Goal: Information Seeking & Learning: Learn about a topic

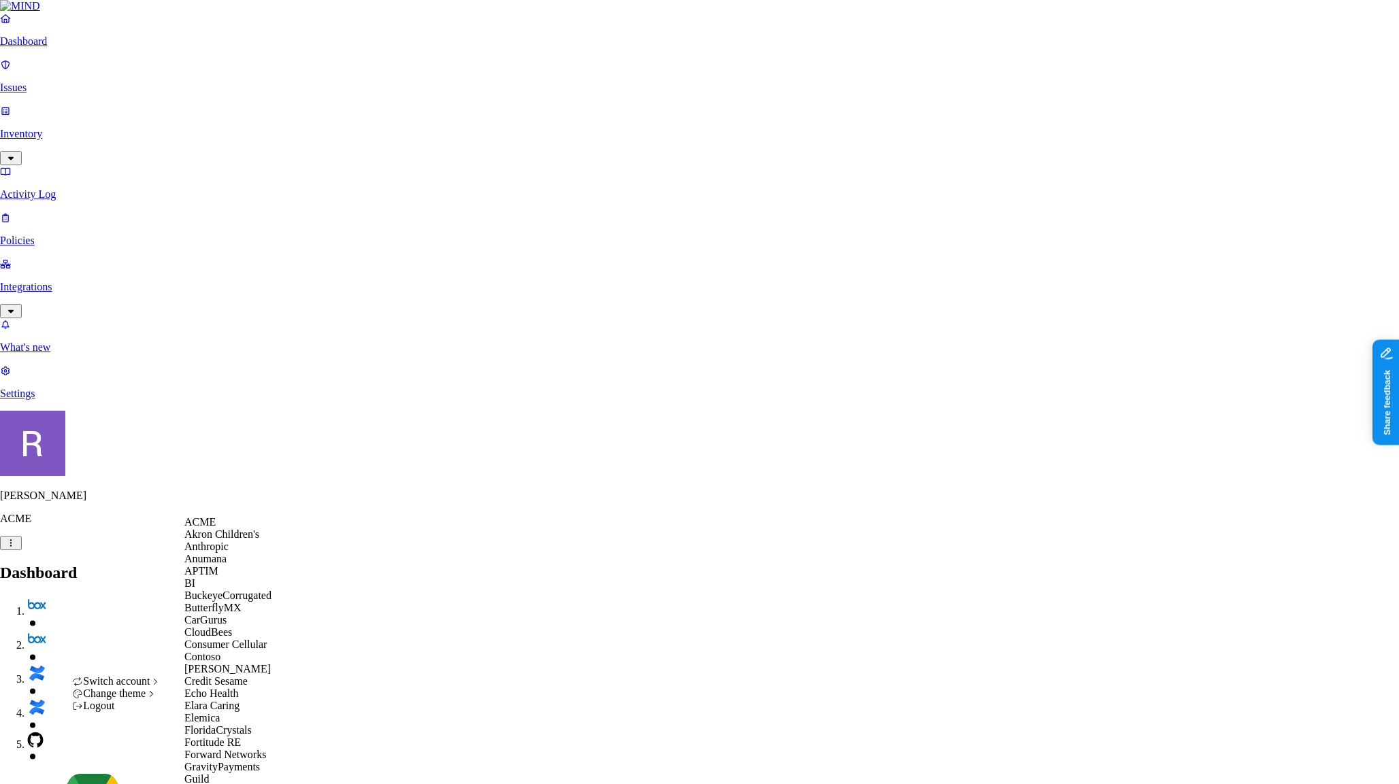
scroll to position [864, 0]
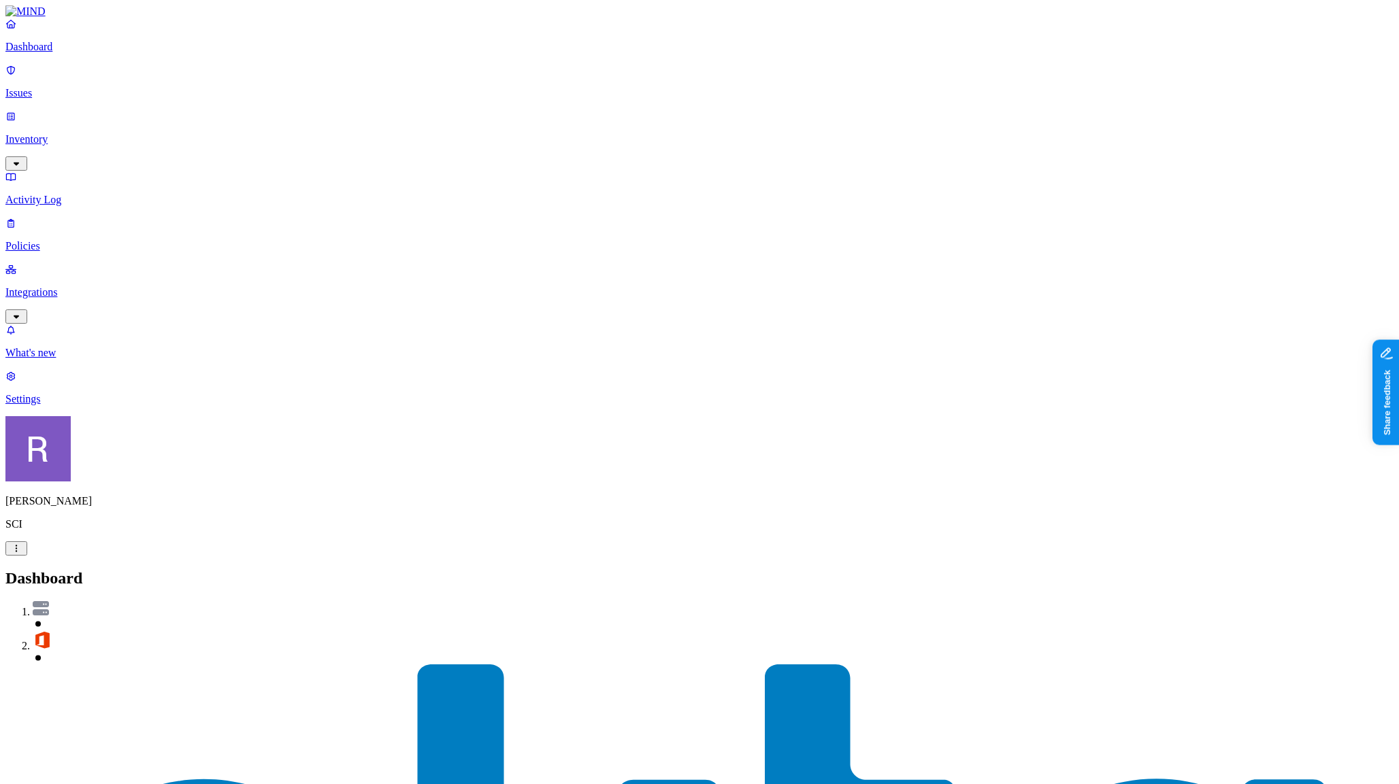
click at [64, 286] on p "Integrations" at bounding box center [699, 292] width 1388 height 12
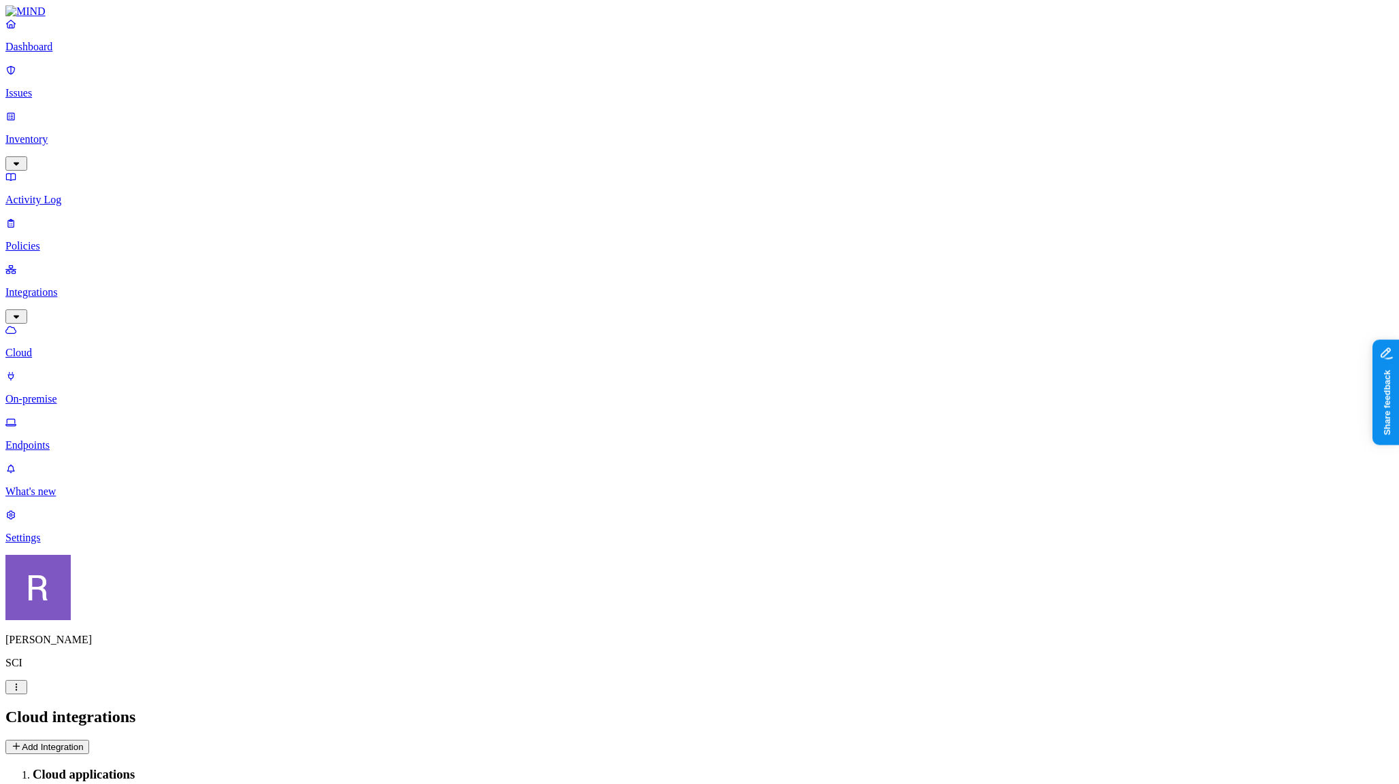
click at [59, 133] on p "Inventory" at bounding box center [699, 139] width 1388 height 12
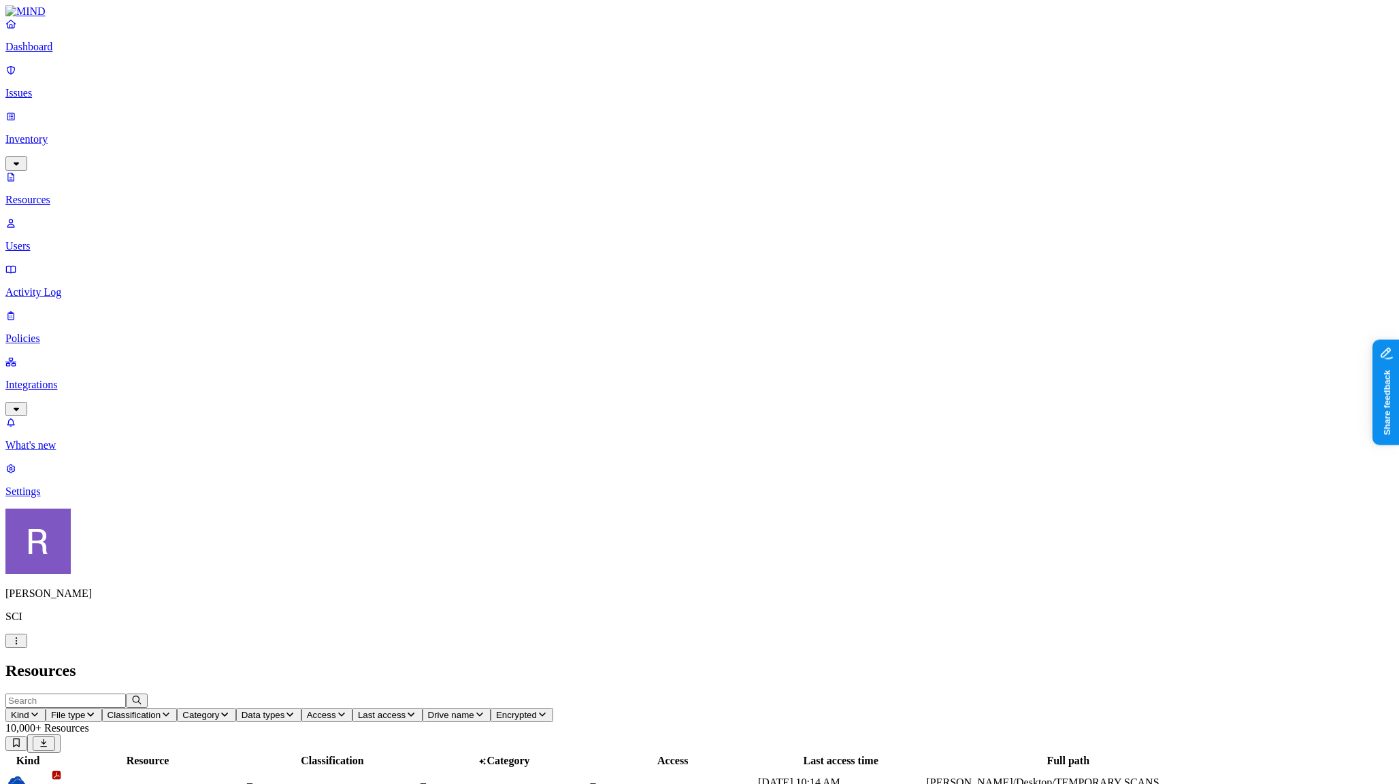
click at [40, 710] on icon "button" at bounding box center [34, 714] width 11 height 9
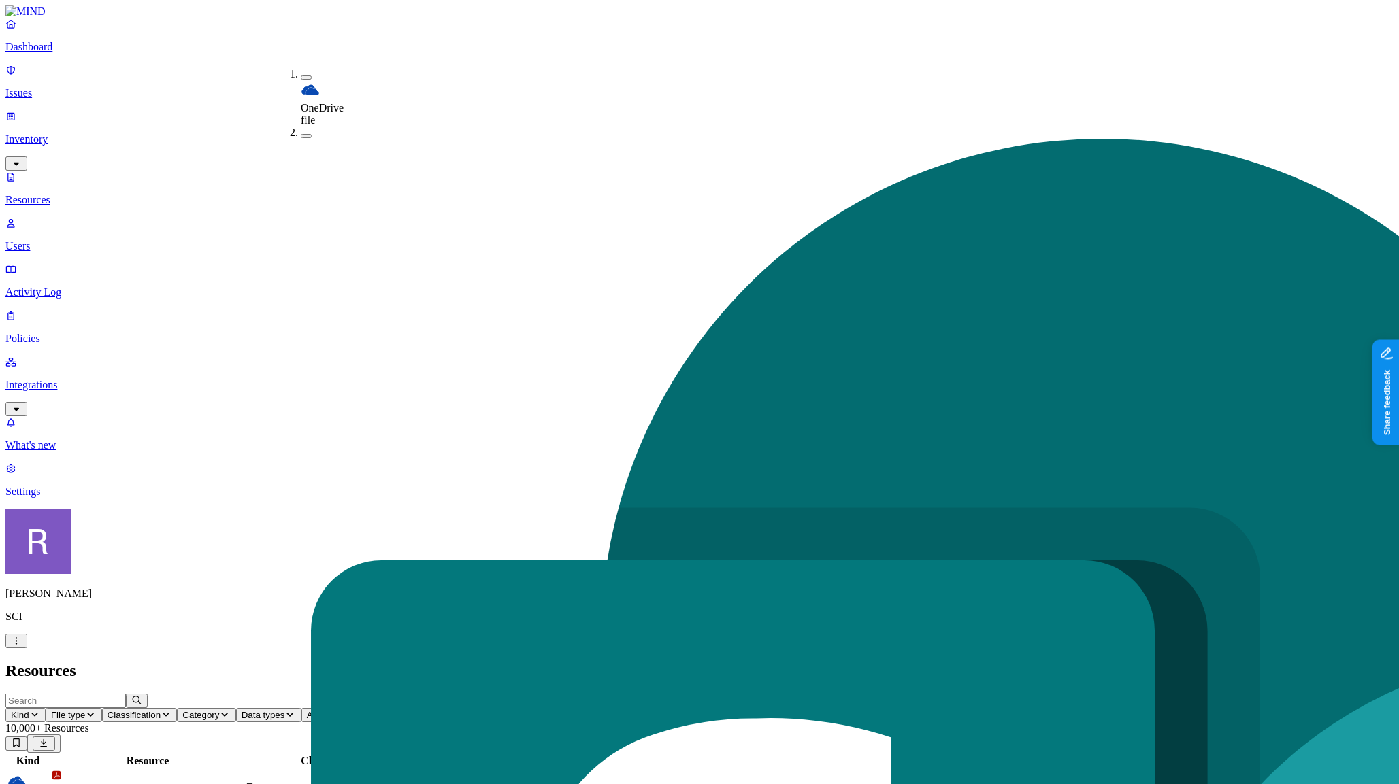
click at [572, 710] on icon "button" at bounding box center [566, 714] width 11 height 9
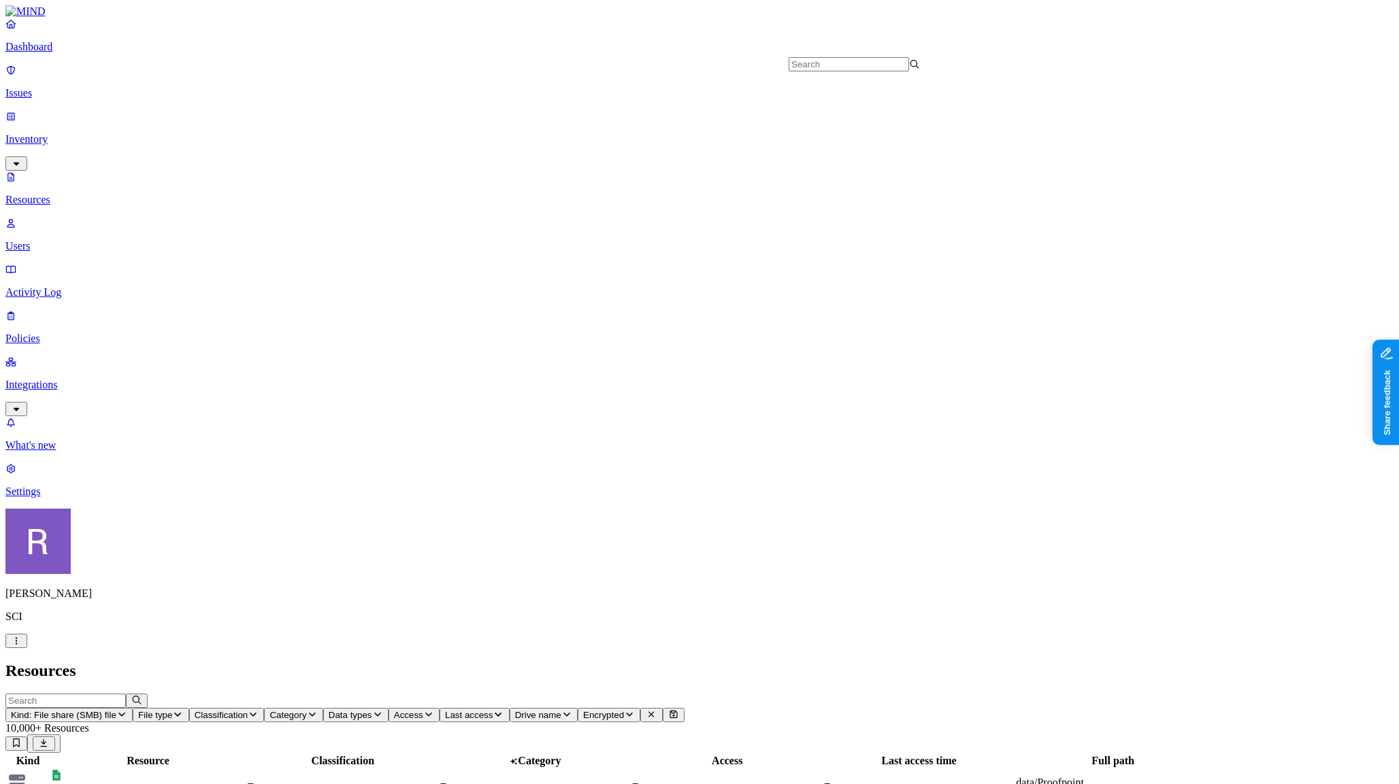
scroll to position [4282, 0]
click at [818, 662] on header "Resources" at bounding box center [699, 671] width 1388 height 18
click at [127, 710] on icon "button" at bounding box center [121, 714] width 11 height 9
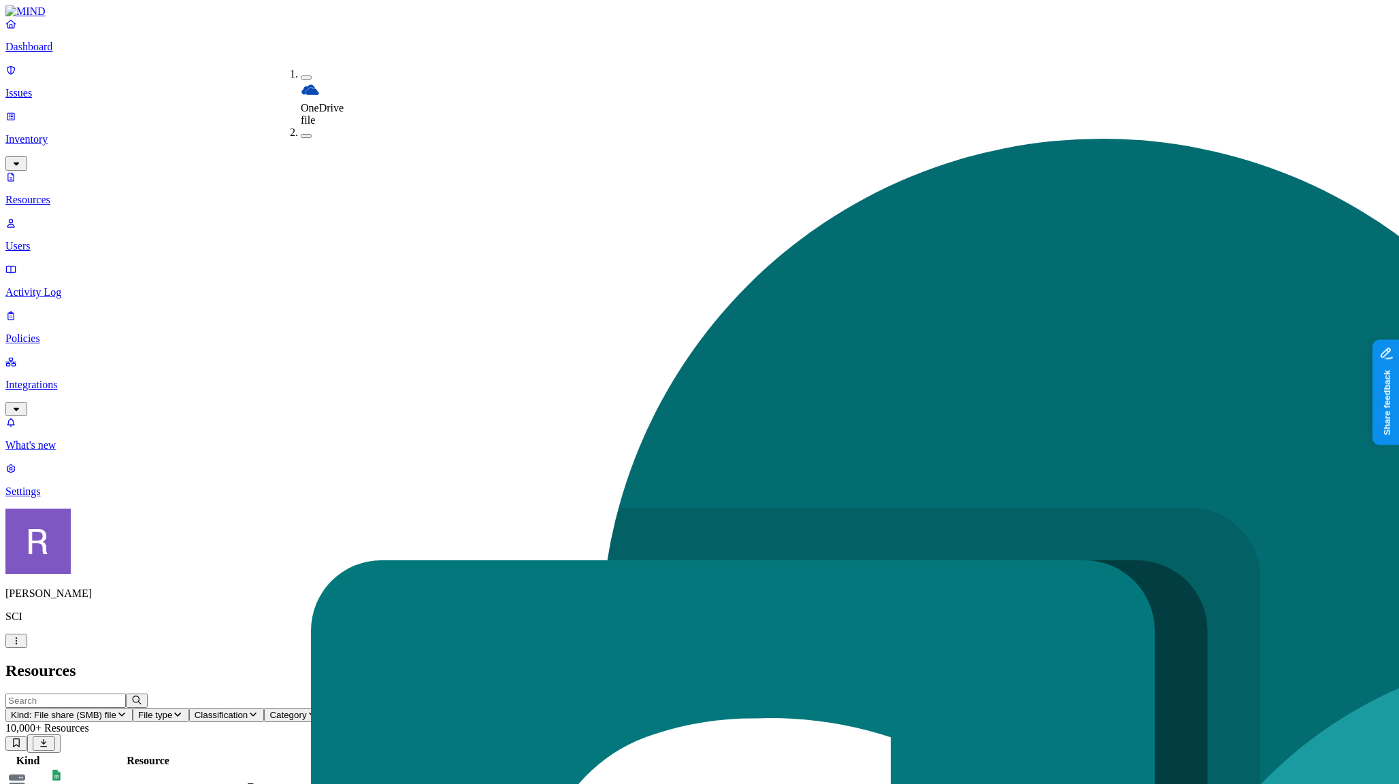
click at [324, 662] on h2 "Resources" at bounding box center [699, 671] width 1388 height 18
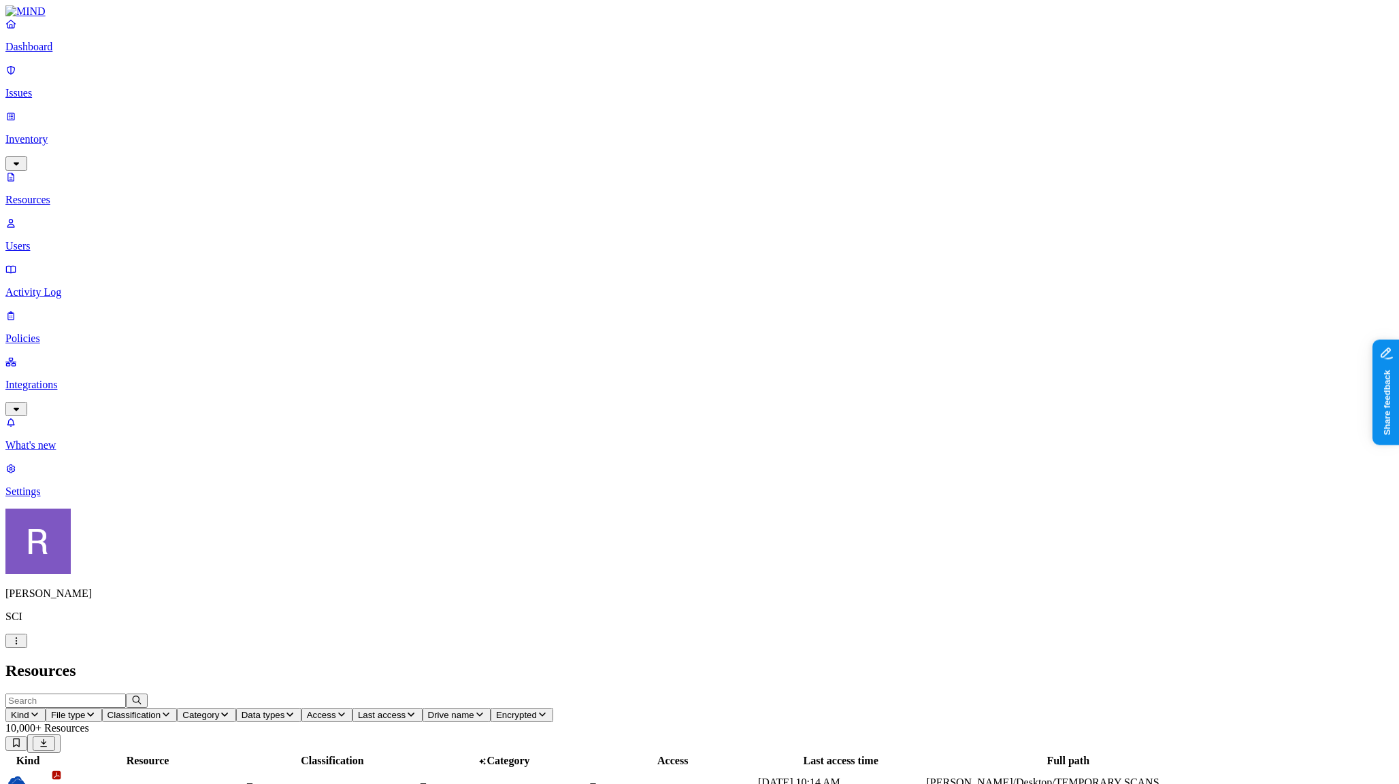
click at [60, 87] on p "Issues" at bounding box center [699, 93] width 1388 height 12
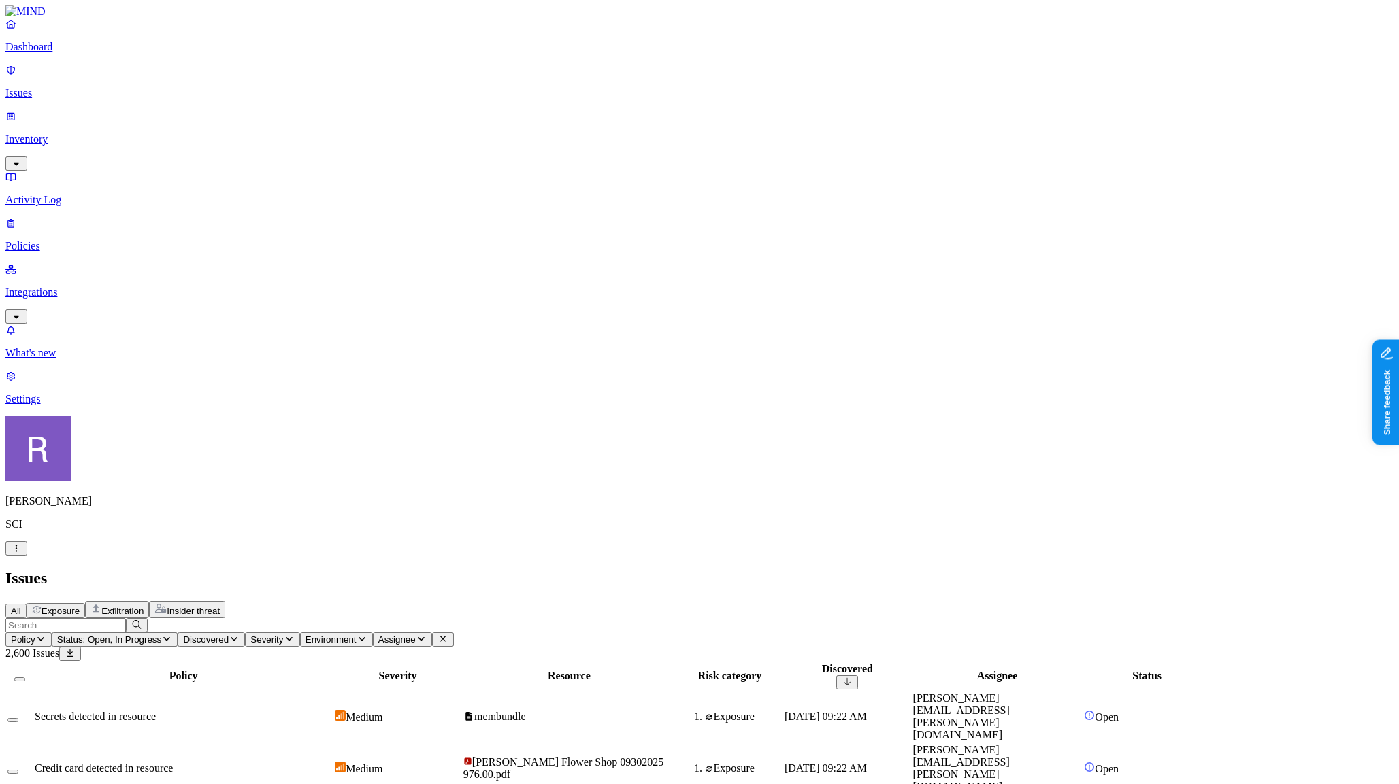
click at [126, 618] on input "text" at bounding box center [65, 625] width 120 height 14
type input "membundle"
click at [139, 623] on icon "button" at bounding box center [136, 625] width 5 height 5
click at [229, 635] on span "Discovered" at bounding box center [206, 640] width 46 height 10
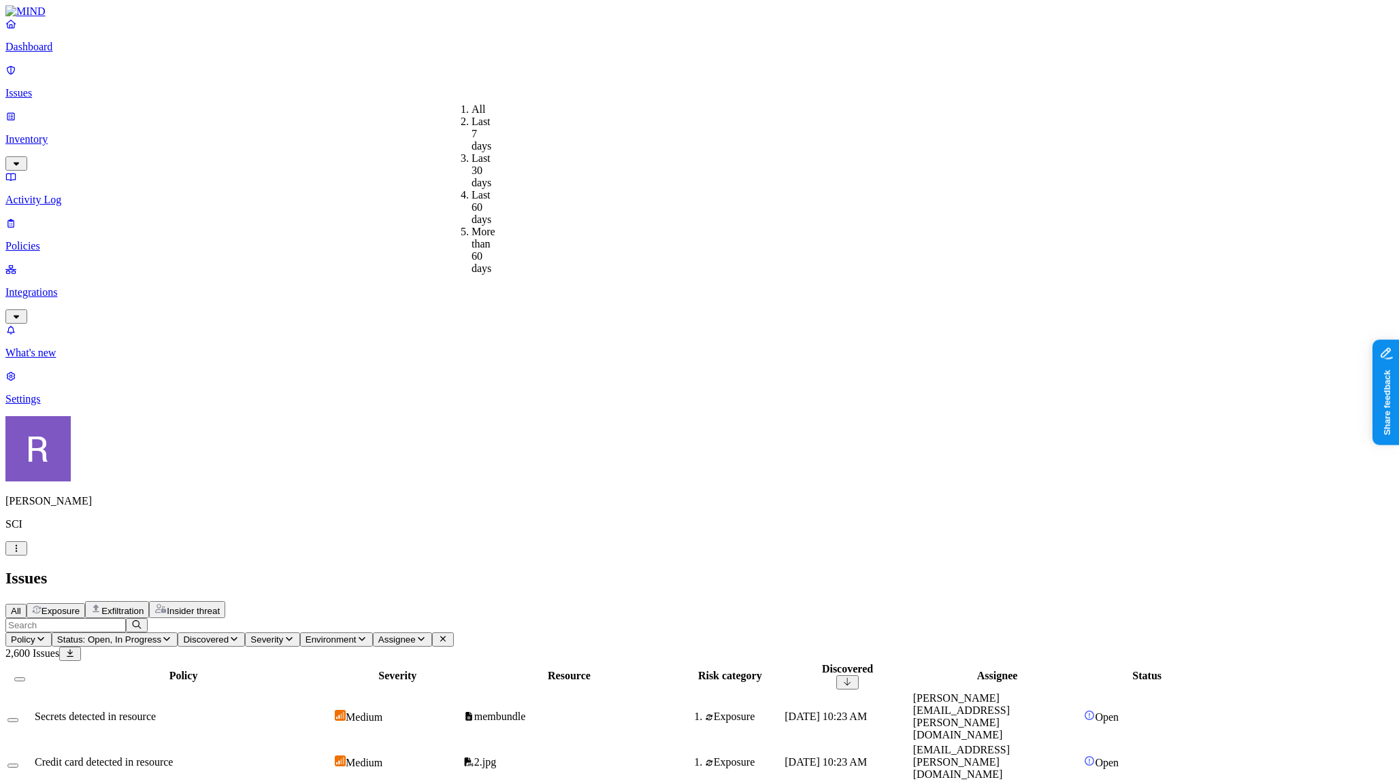
click at [299, 633] on button "Severity" at bounding box center [272, 640] width 54 height 14
click at [357, 635] on span "Environment" at bounding box center [330, 640] width 51 height 10
click at [427, 635] on icon "button" at bounding box center [421, 639] width 11 height 9
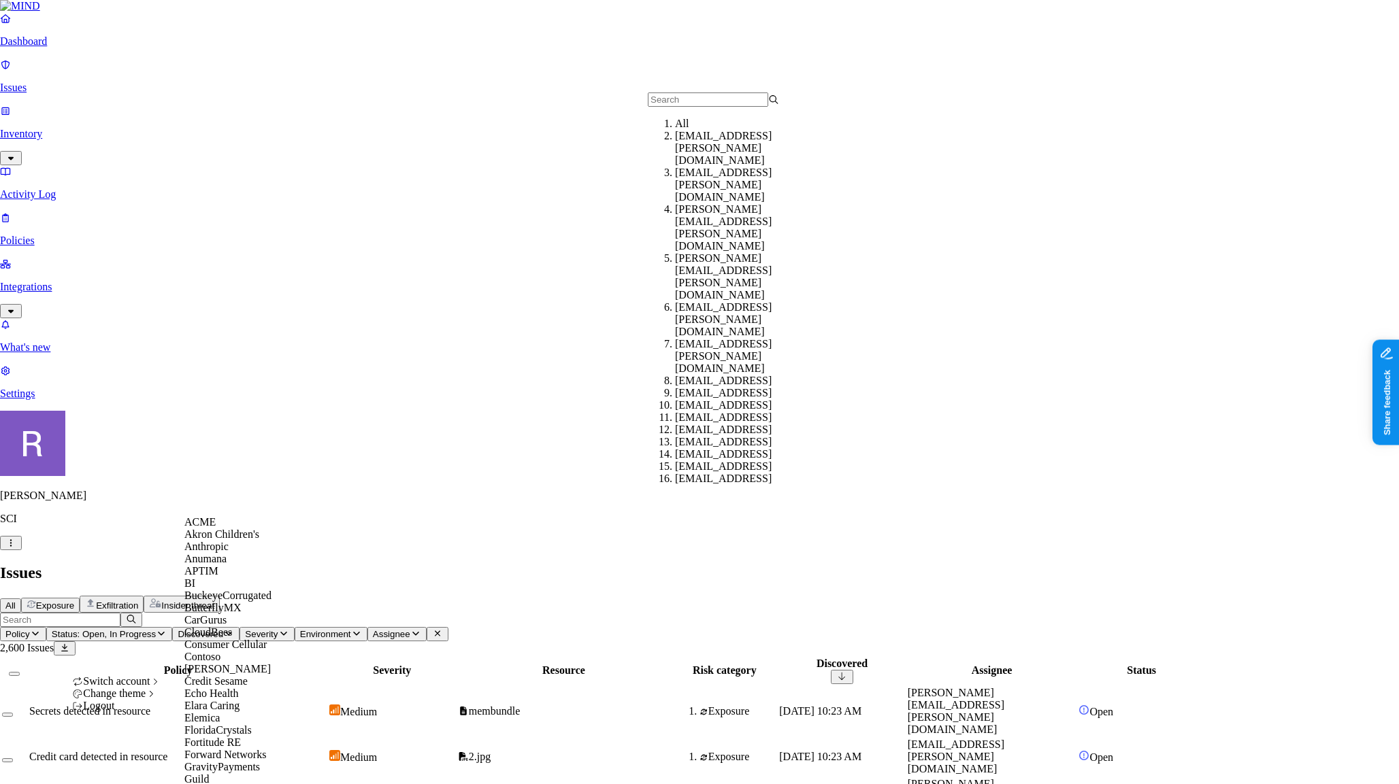
scroll to position [978, 0]
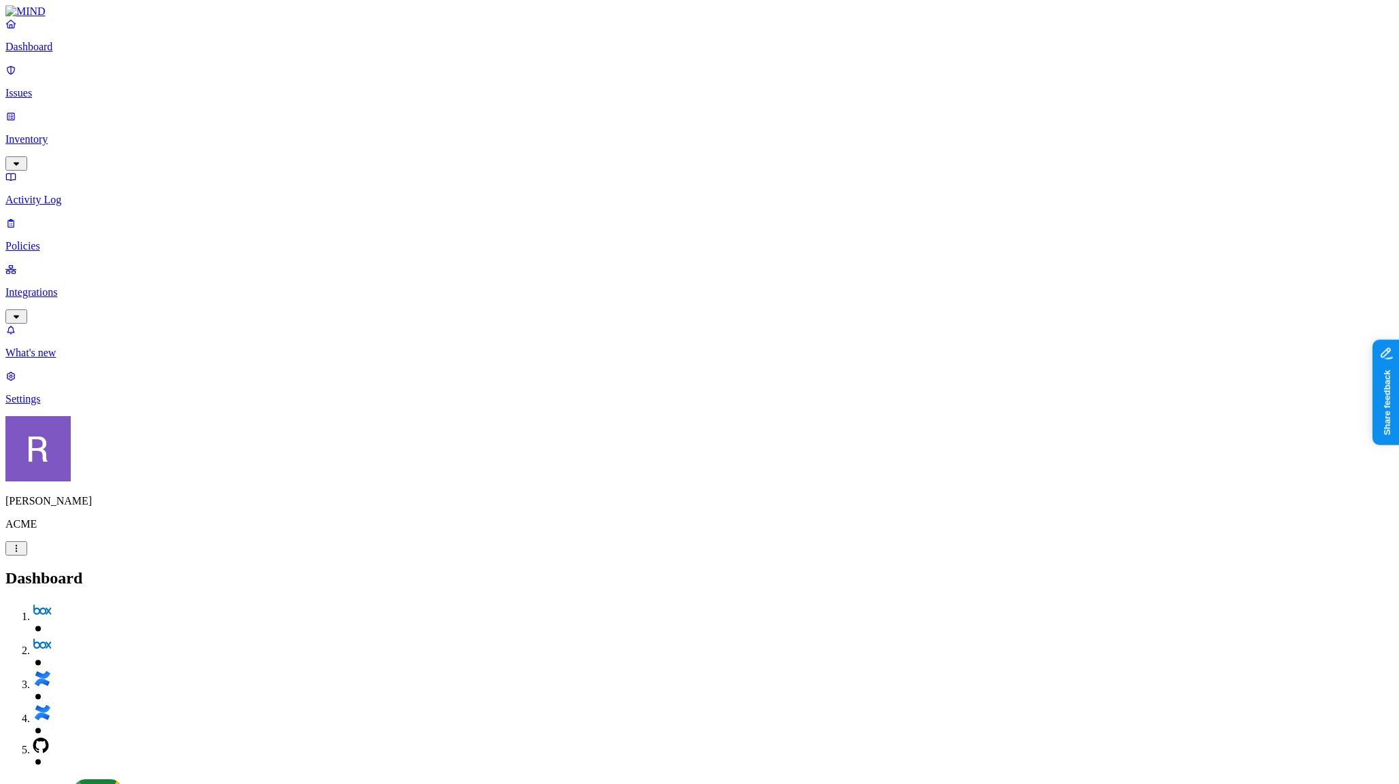
click at [82, 217] on link "Policies" at bounding box center [699, 234] width 1388 height 35
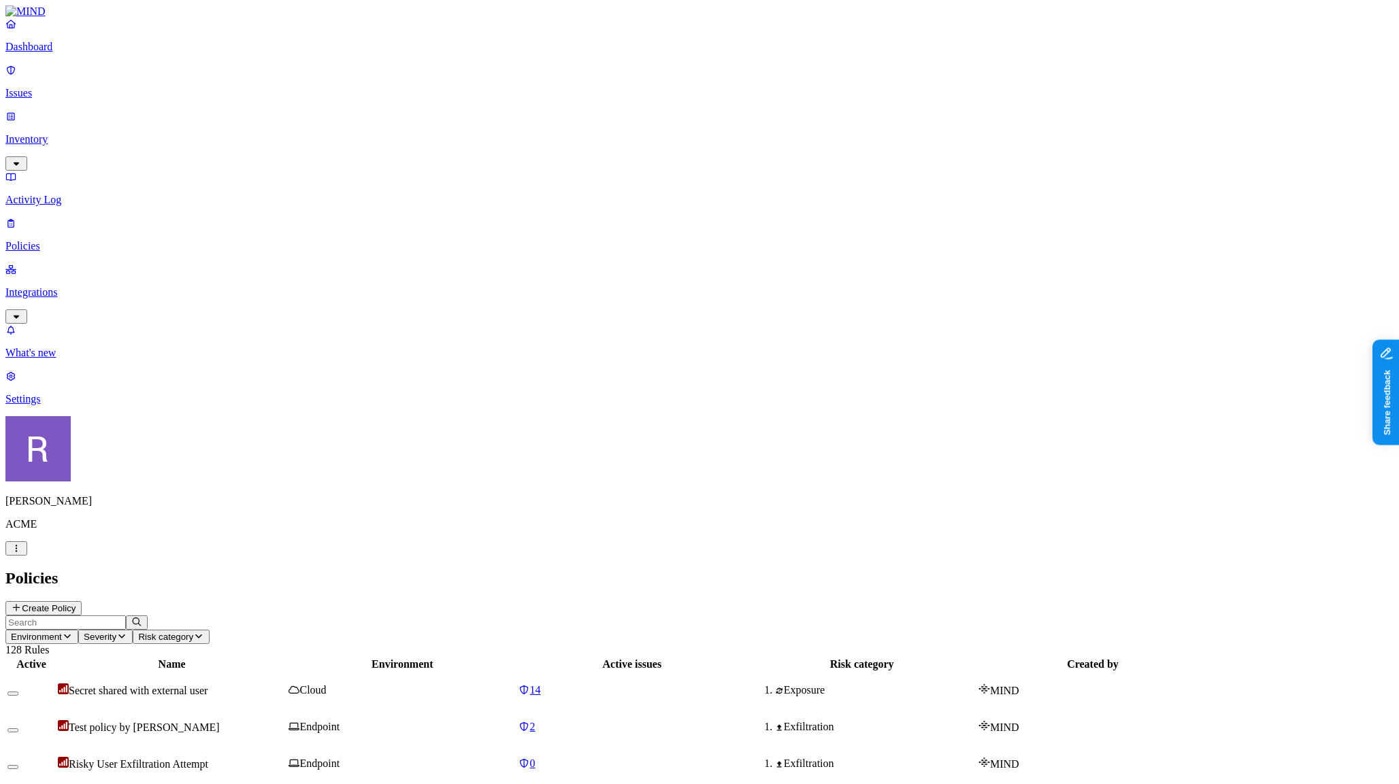
click at [82, 601] on button "Create Policy" at bounding box center [43, 608] width 76 height 14
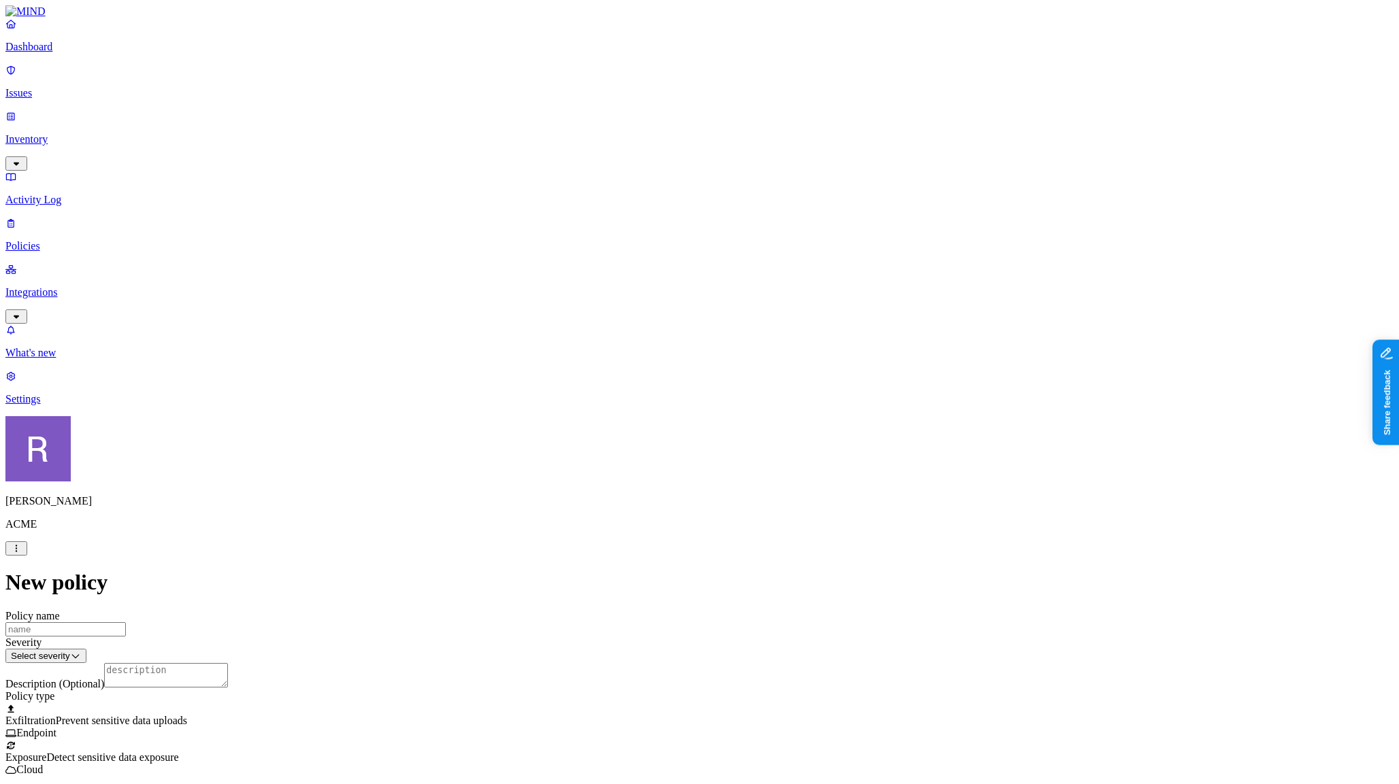
scroll to position [573, 0]
click at [27, 53] on link "Dashboard" at bounding box center [699, 35] width 1388 height 35
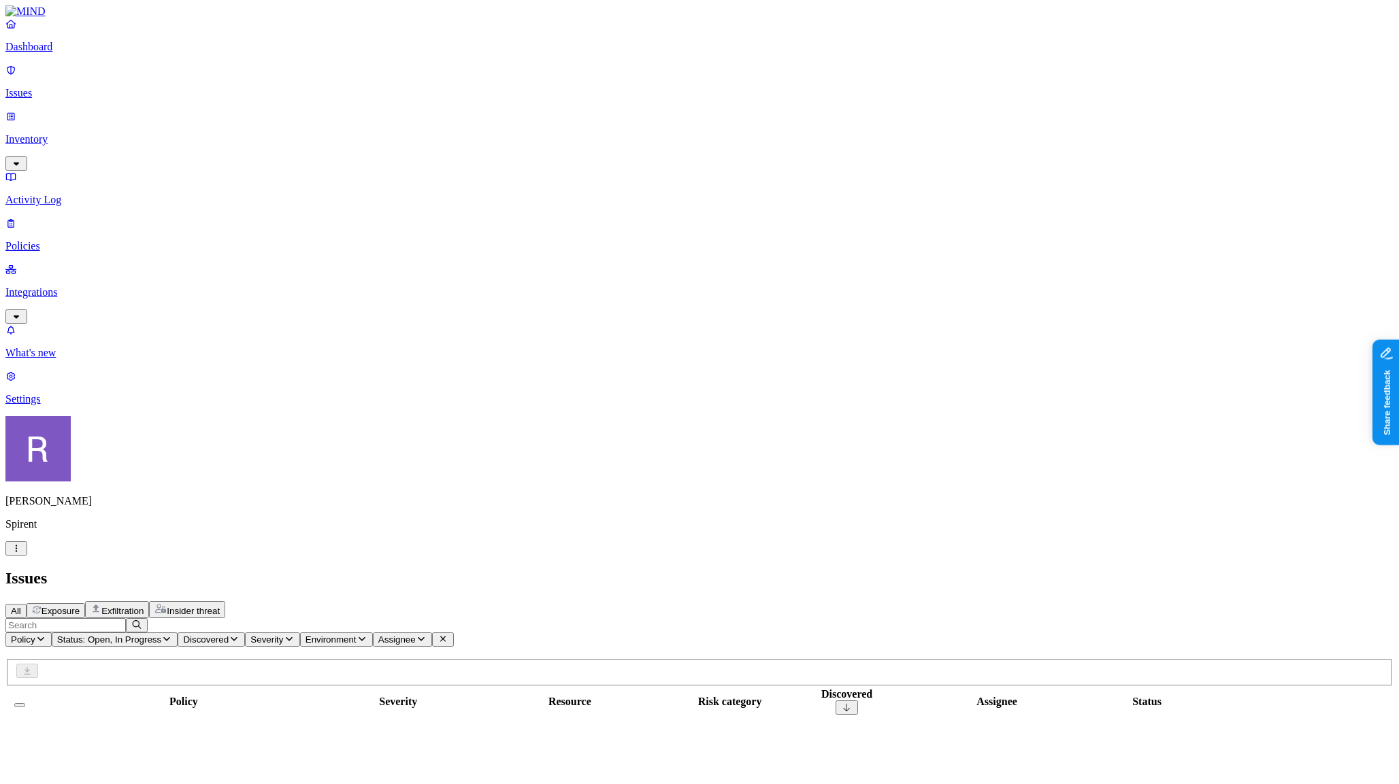
click at [62, 286] on p "Integrations" at bounding box center [699, 292] width 1388 height 12
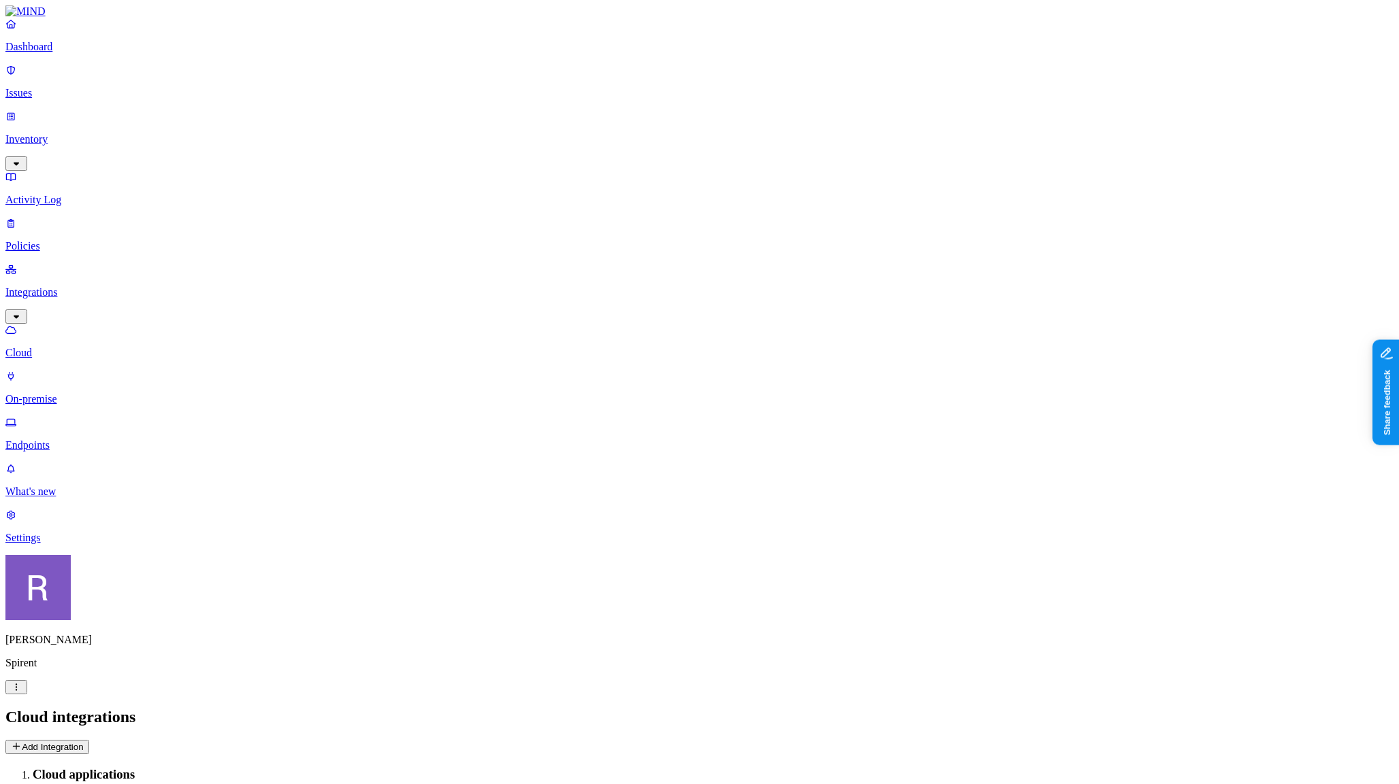
click at [65, 440] on p "Endpoints" at bounding box center [699, 446] width 1388 height 12
click at [214, 771] on span "Browser" at bounding box center [196, 776] width 33 height 10
click at [474, 122] on button "button" at bounding box center [479, 124] width 11 height 4
click at [678, 708] on h2 "Endpoints" at bounding box center [699, 717] width 1388 height 18
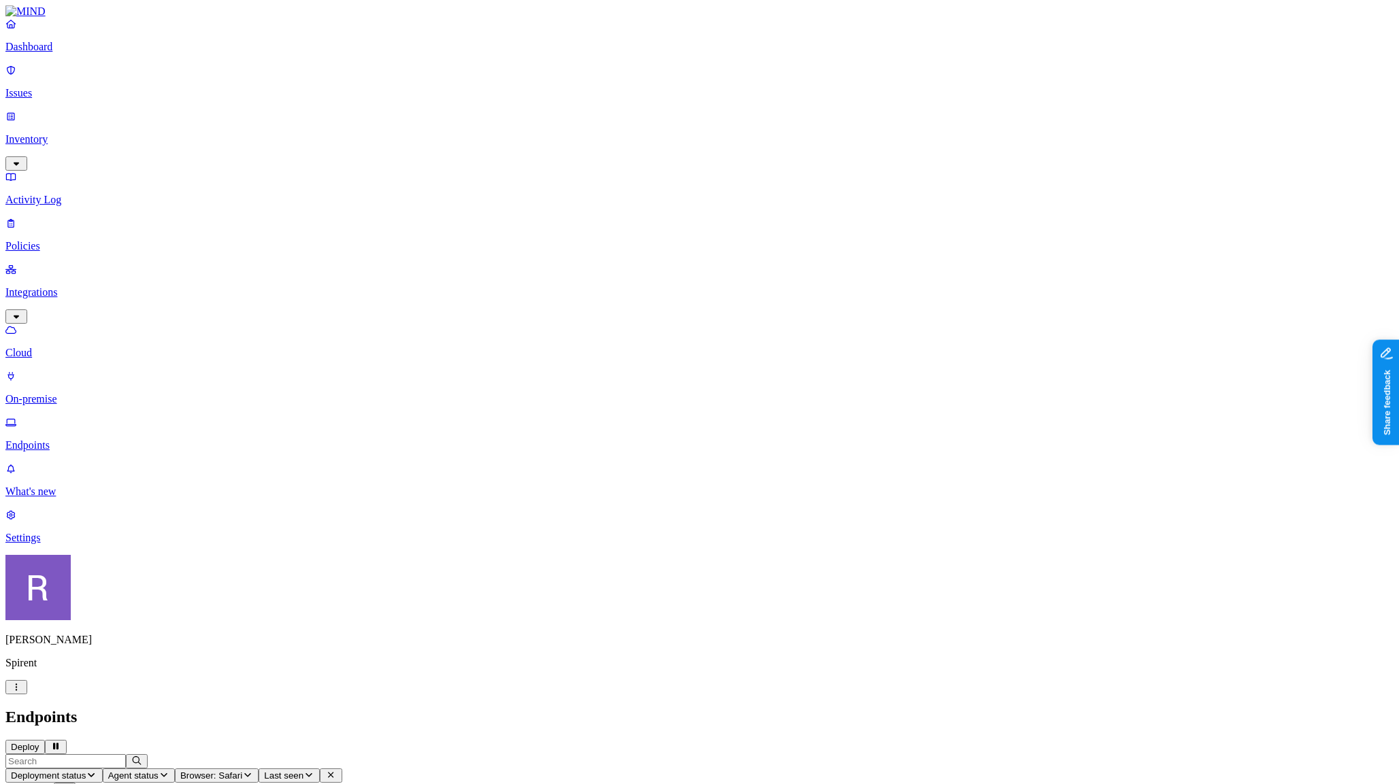
click at [22, 692] on icon "button" at bounding box center [16, 687] width 11 height 9
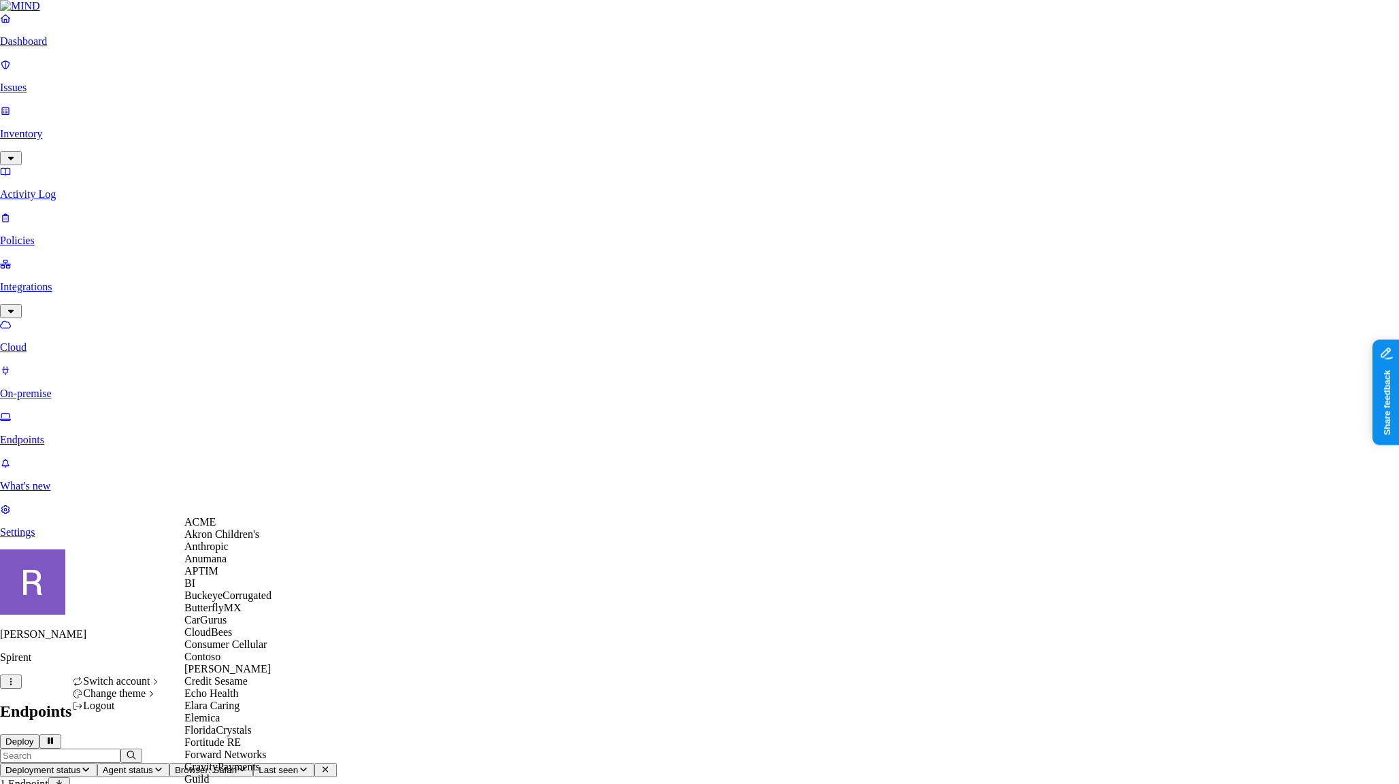
scroll to position [237, 0]
click at [225, 700] on span "Elara Caring" at bounding box center [211, 706] width 55 height 12
